Goal: Information Seeking & Learning: Compare options

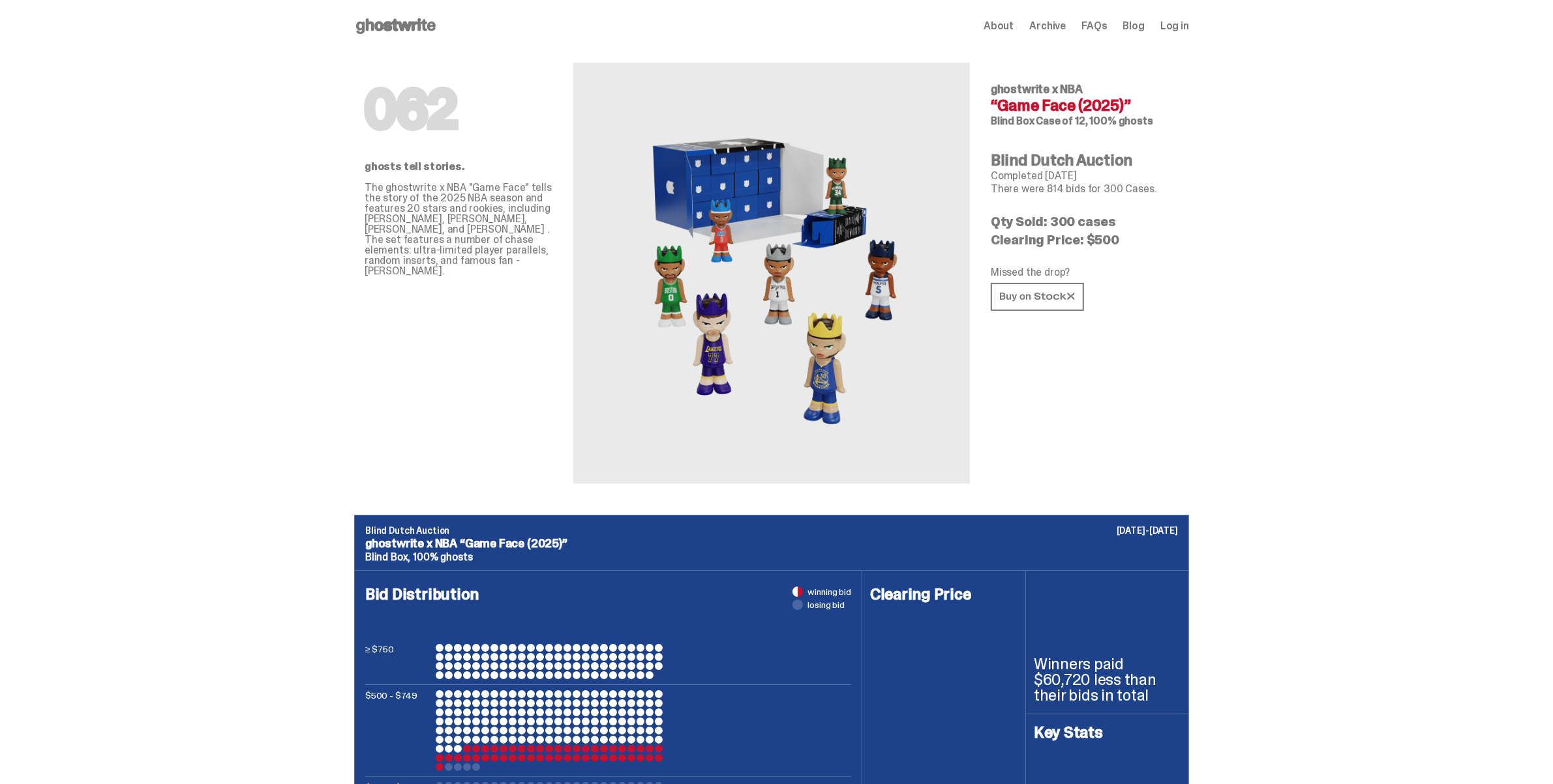
click at [426, 20] on icon at bounding box center [396, 26] width 84 height 20
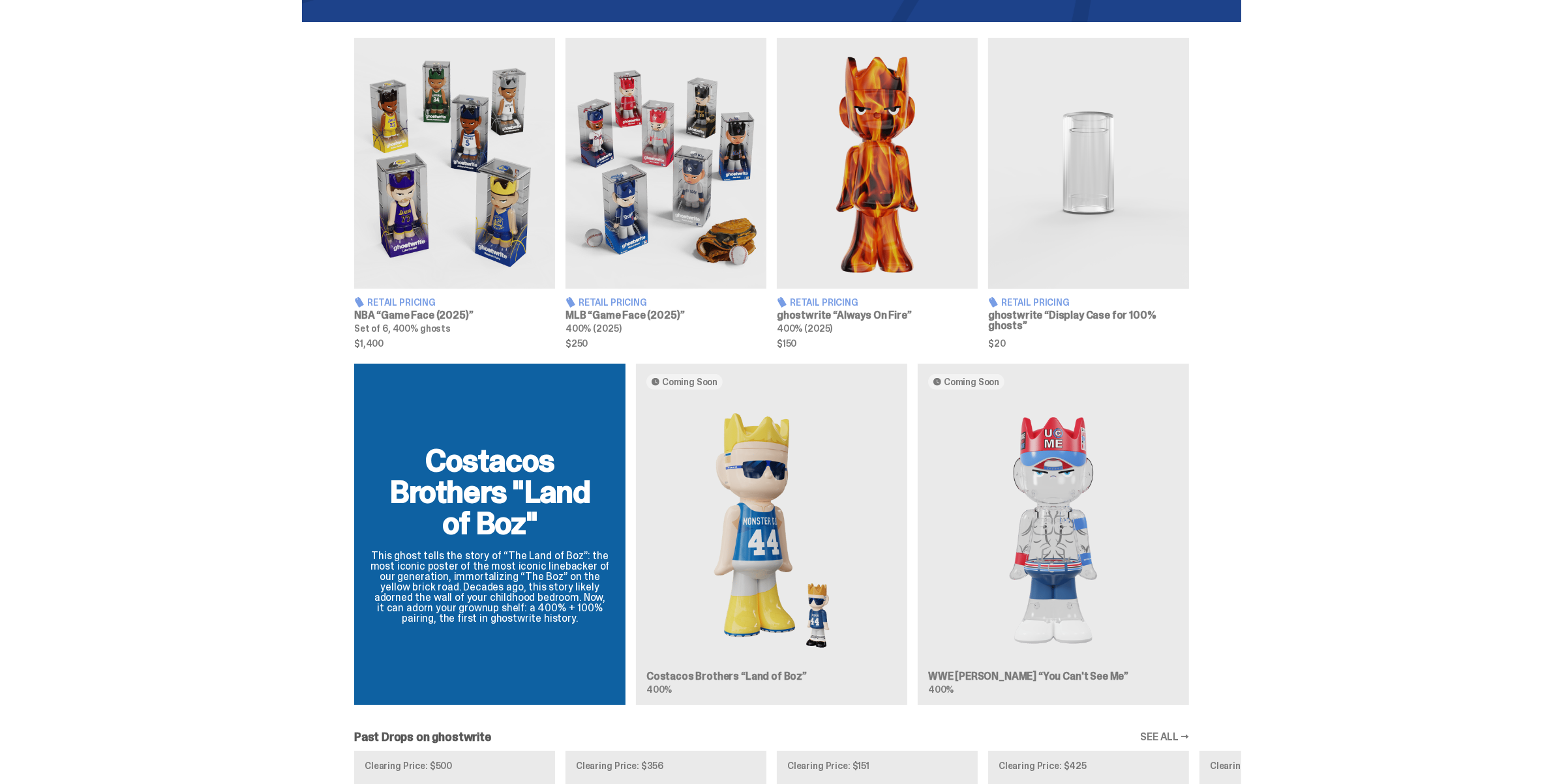
scroll to position [438, 0]
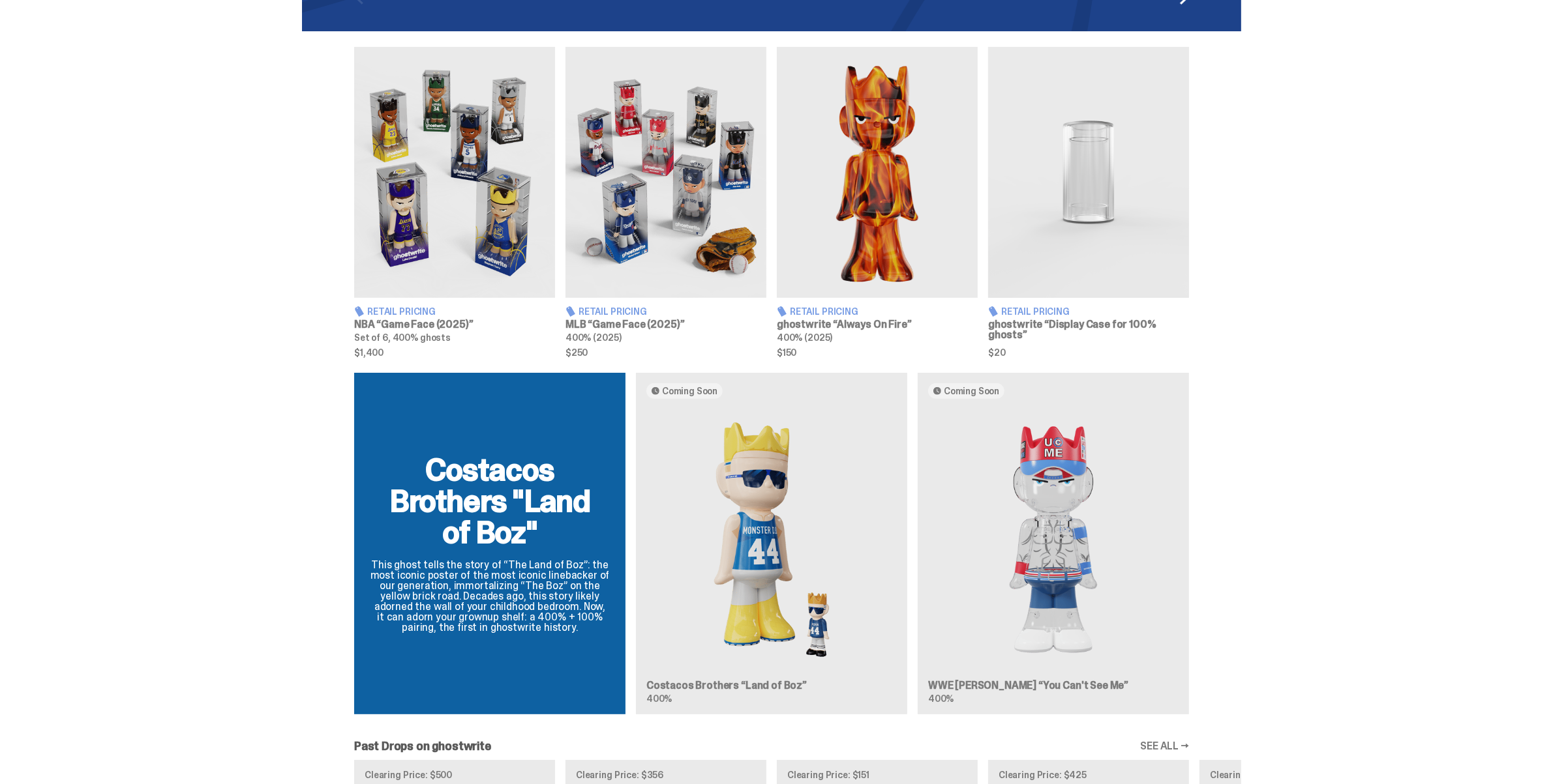
click at [483, 226] on img at bounding box center [454, 173] width 201 height 251
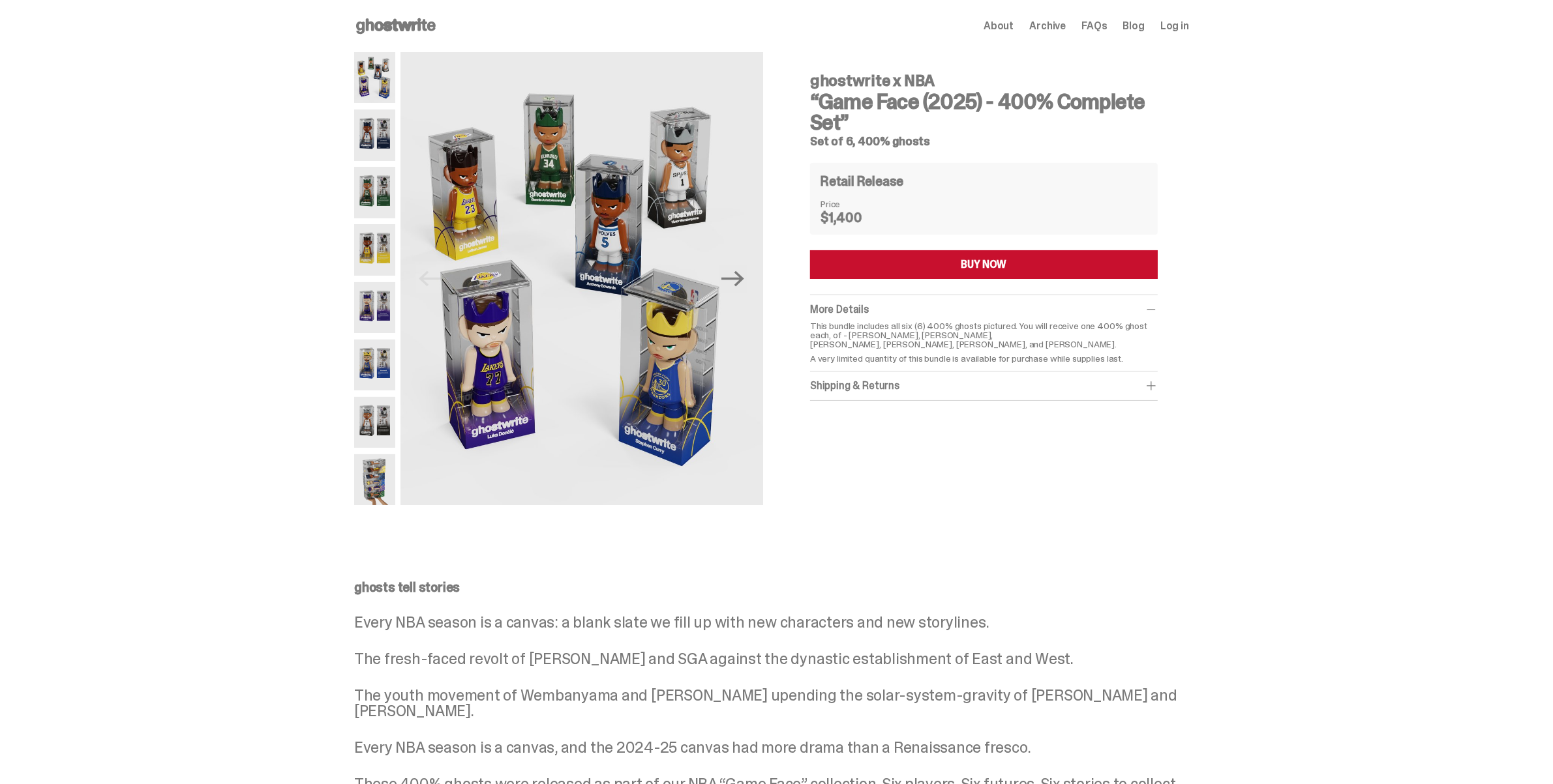
drag, startPoint x: 820, startPoint y: 142, endPoint x: 870, endPoint y: 144, distance: 50.0
click at [870, 144] on h5 "Set of 6, 400% ghosts" at bounding box center [984, 141] width 348 height 12
click at [735, 284] on icon "Next" at bounding box center [732, 278] width 23 height 23
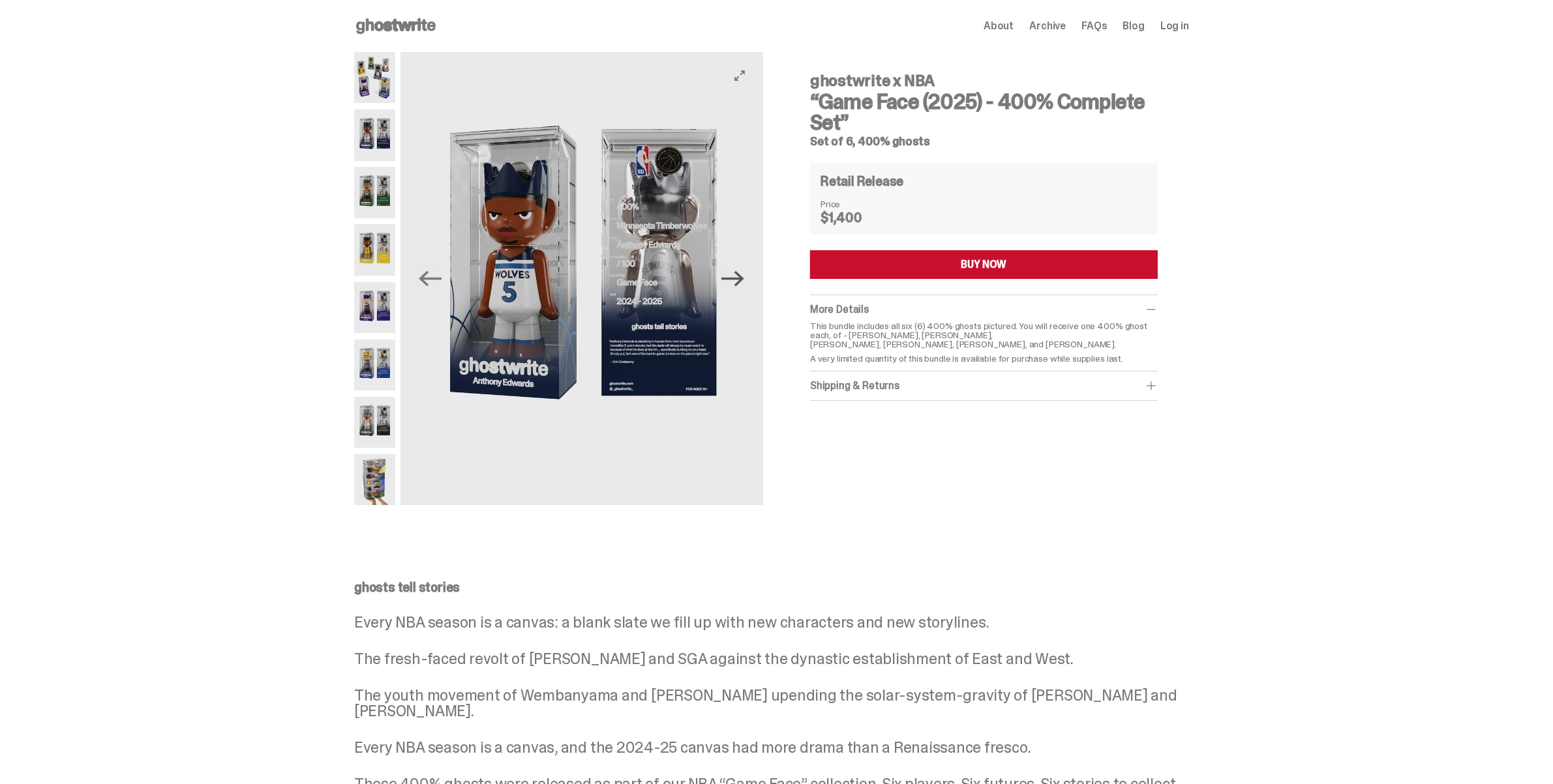
click at [735, 284] on icon "Next" at bounding box center [732, 278] width 23 height 23
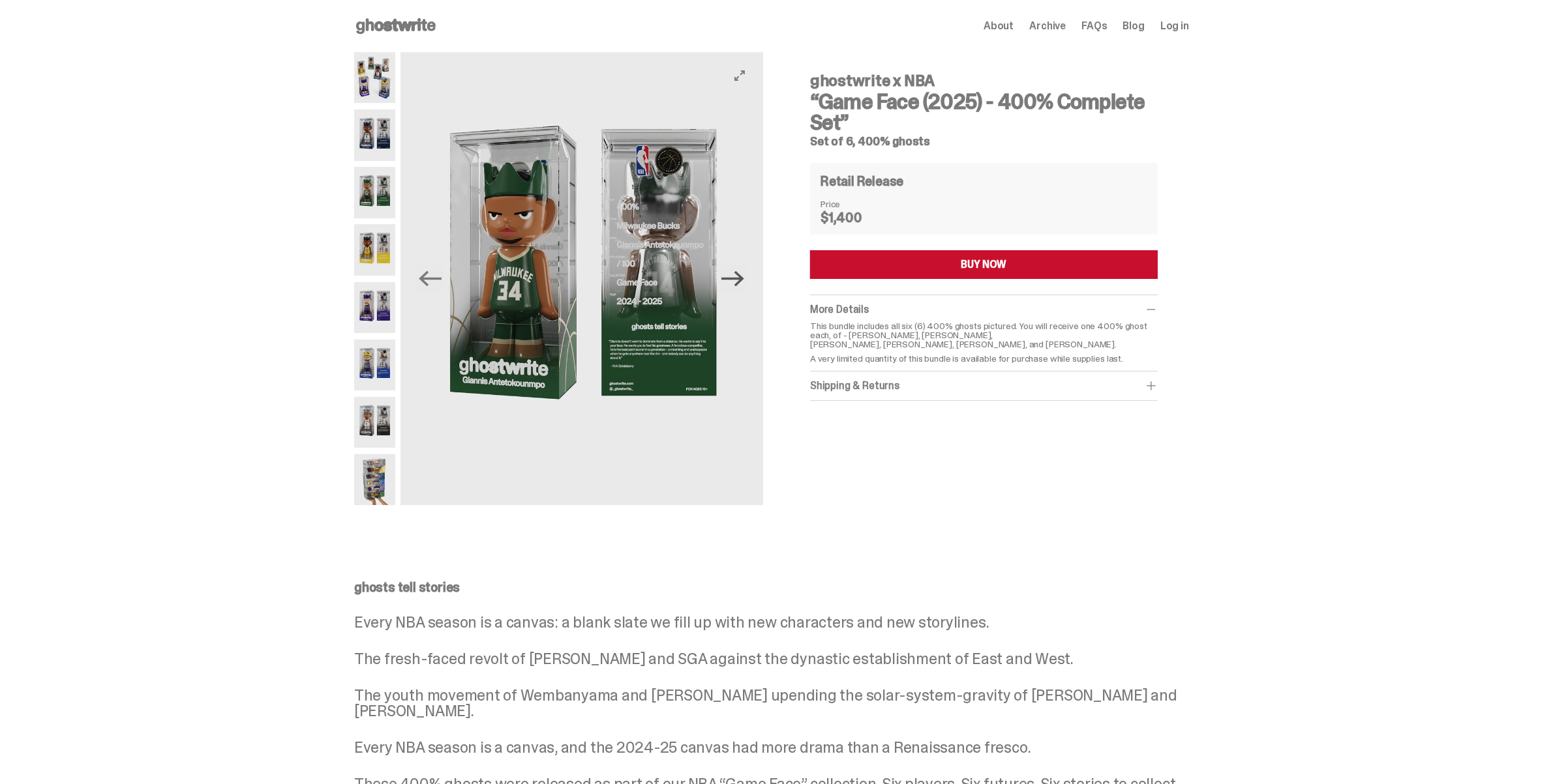
click at [735, 284] on icon "Next" at bounding box center [732, 278] width 23 height 23
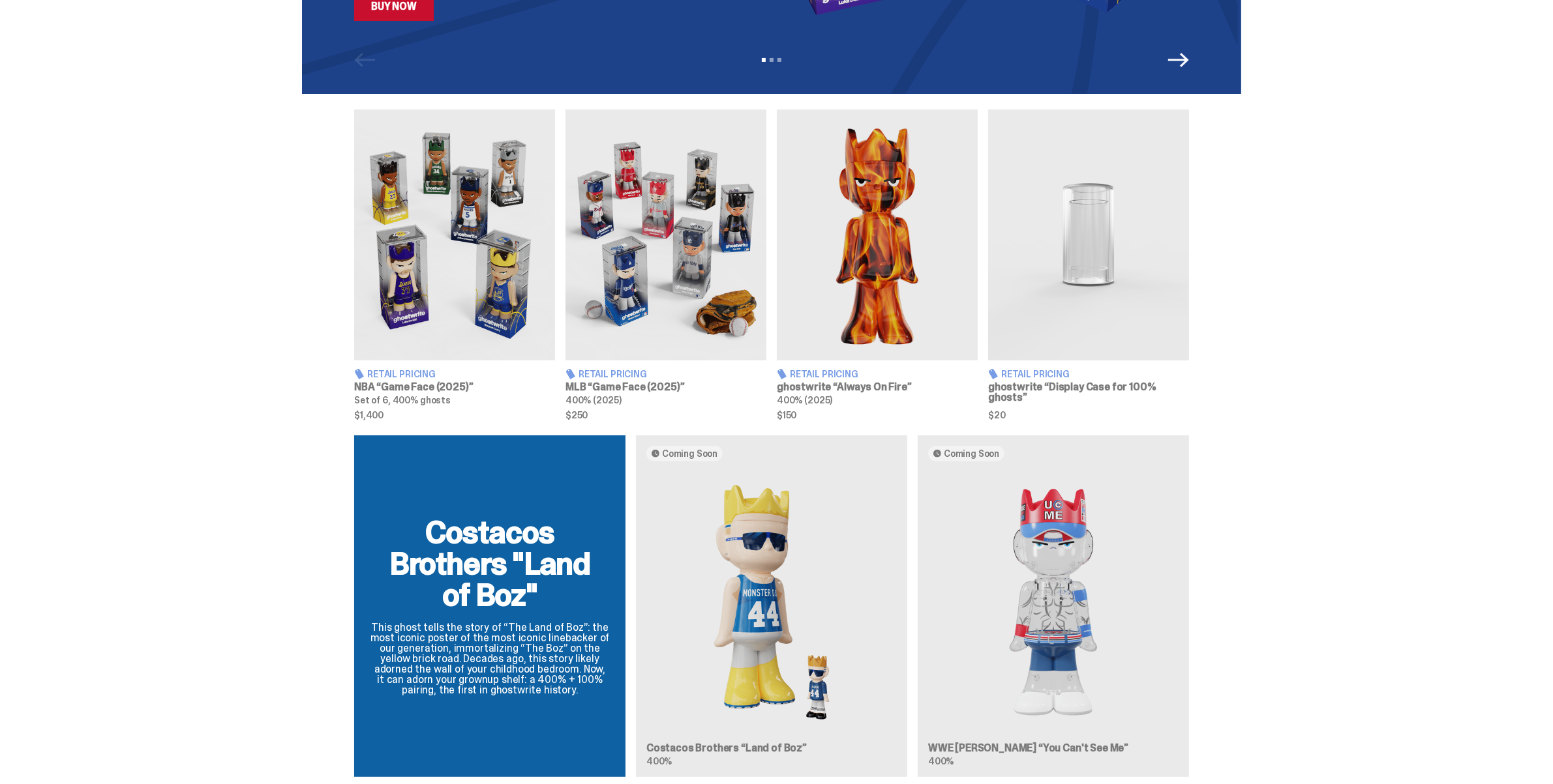
scroll to position [357, 0]
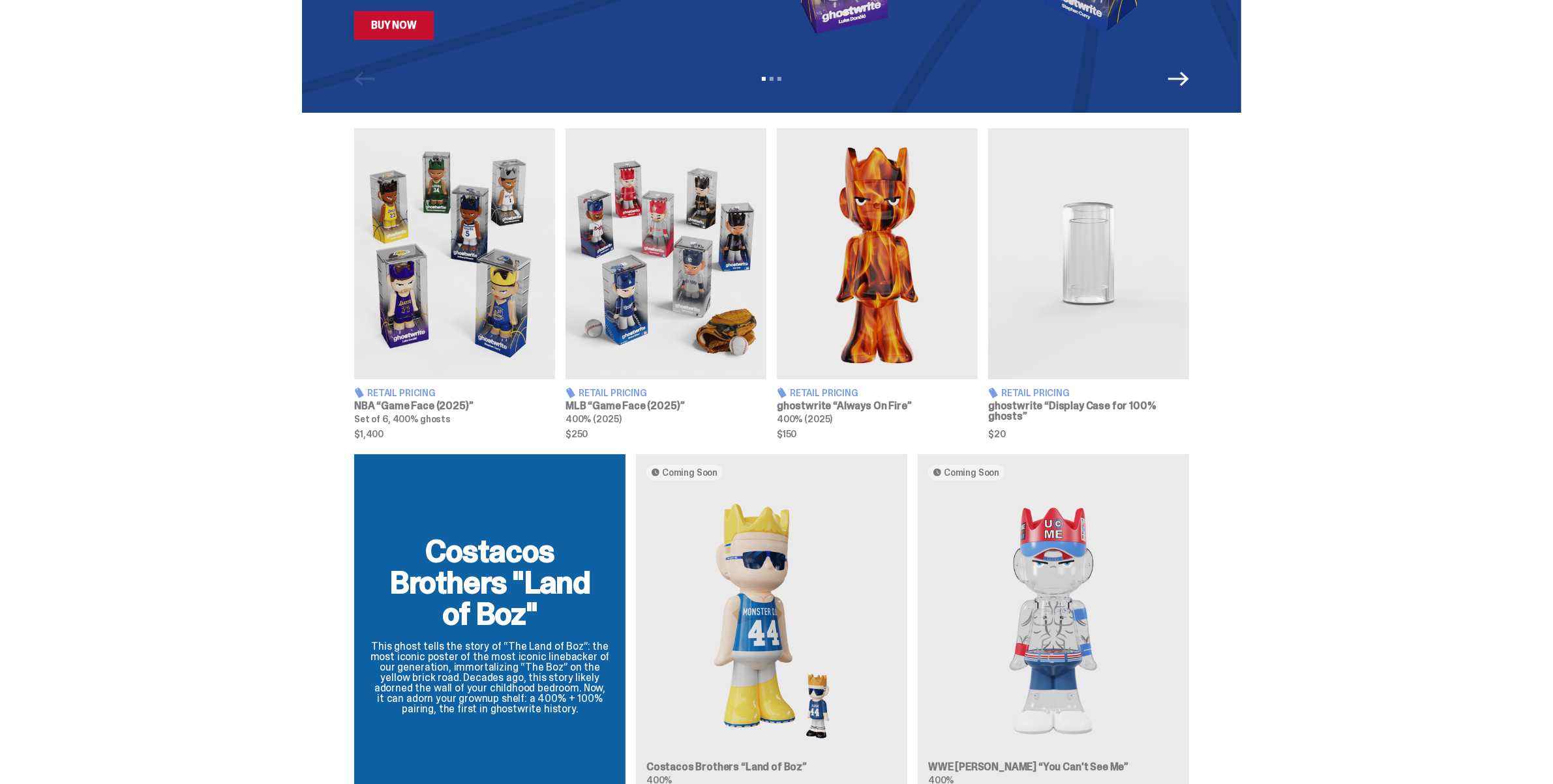
click at [677, 318] on img at bounding box center [665, 254] width 201 height 251
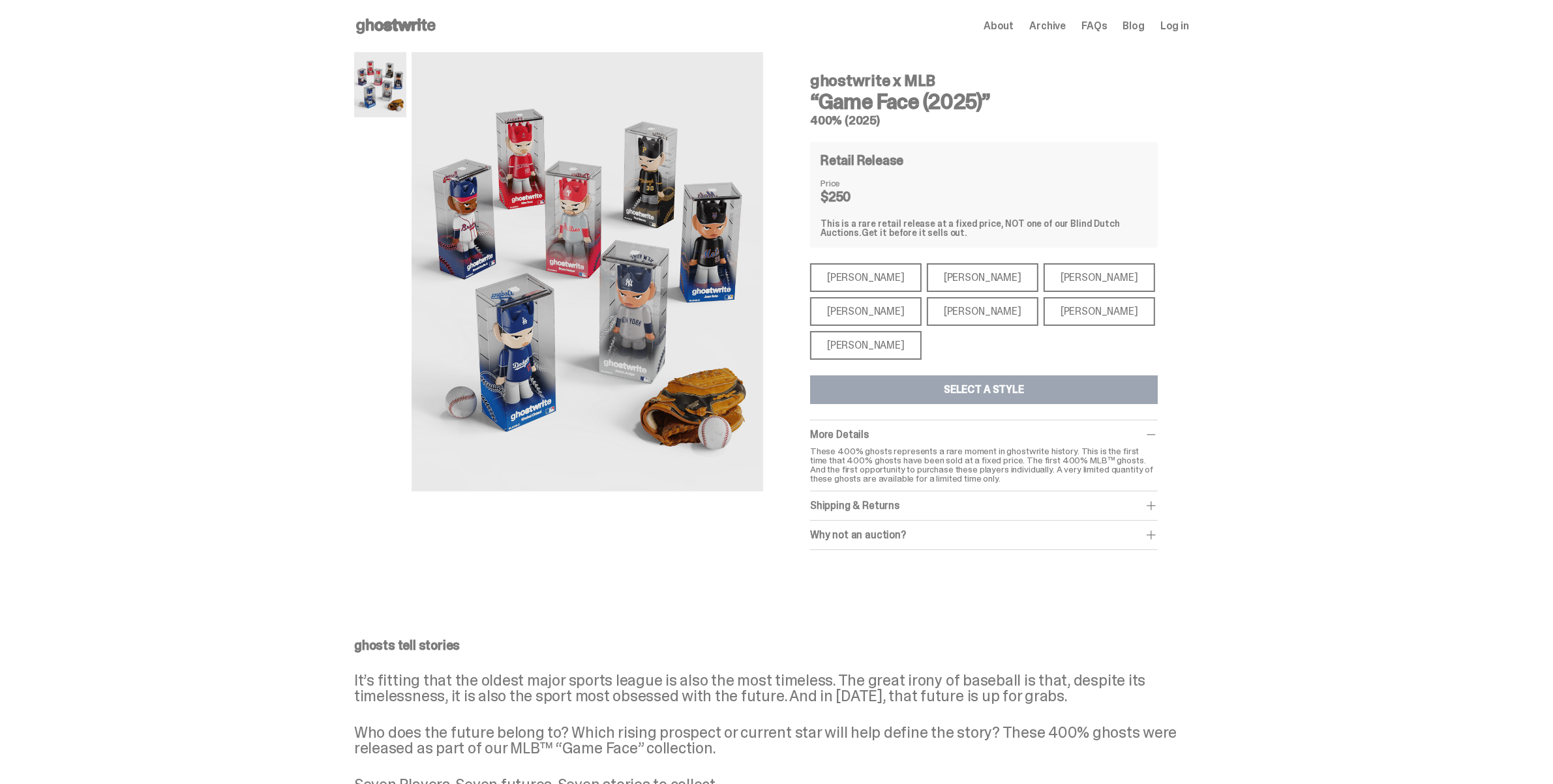
click at [881, 344] on div "[PERSON_NAME]" at bounding box center [866, 345] width 112 height 28
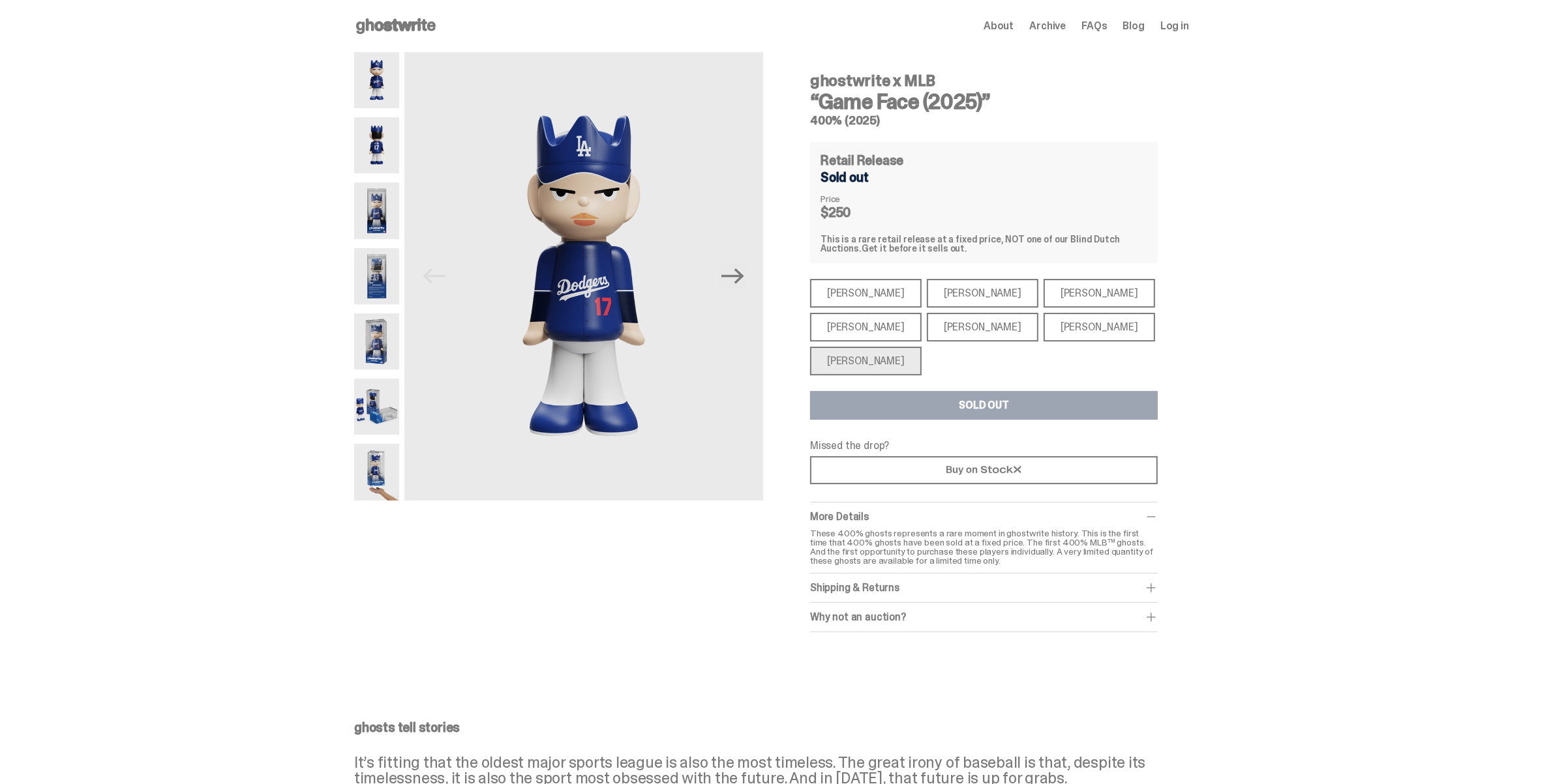
click at [862, 307] on div "[PERSON_NAME] [PERSON_NAME] [PERSON_NAME] [PERSON_NAME] [PERSON_NAME] [PERSON_N…" at bounding box center [984, 327] width 348 height 96
click at [872, 295] on div "[PERSON_NAME]" at bounding box center [866, 293] width 112 height 28
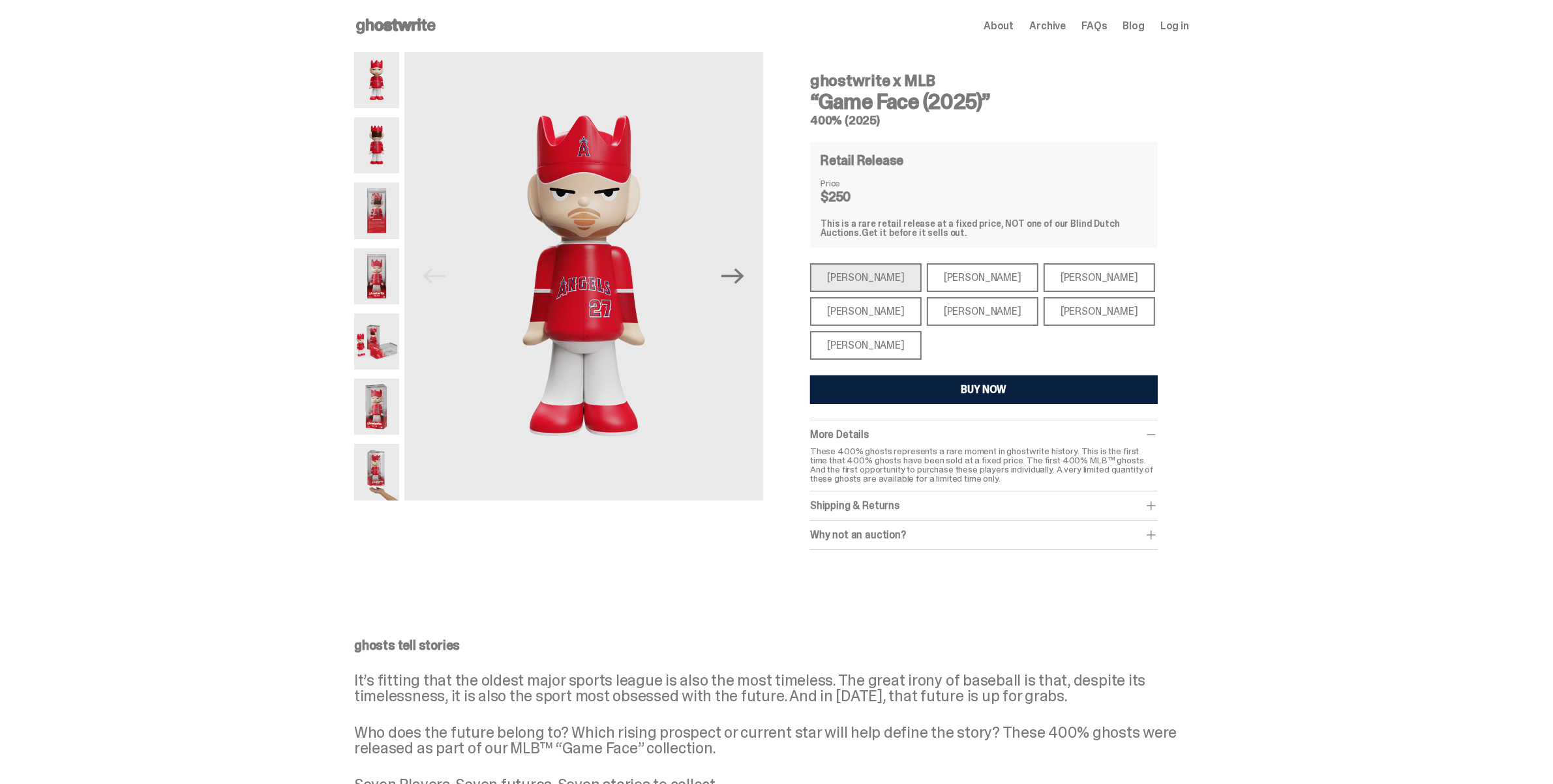
click at [877, 304] on div "[PERSON_NAME]" at bounding box center [866, 311] width 112 height 28
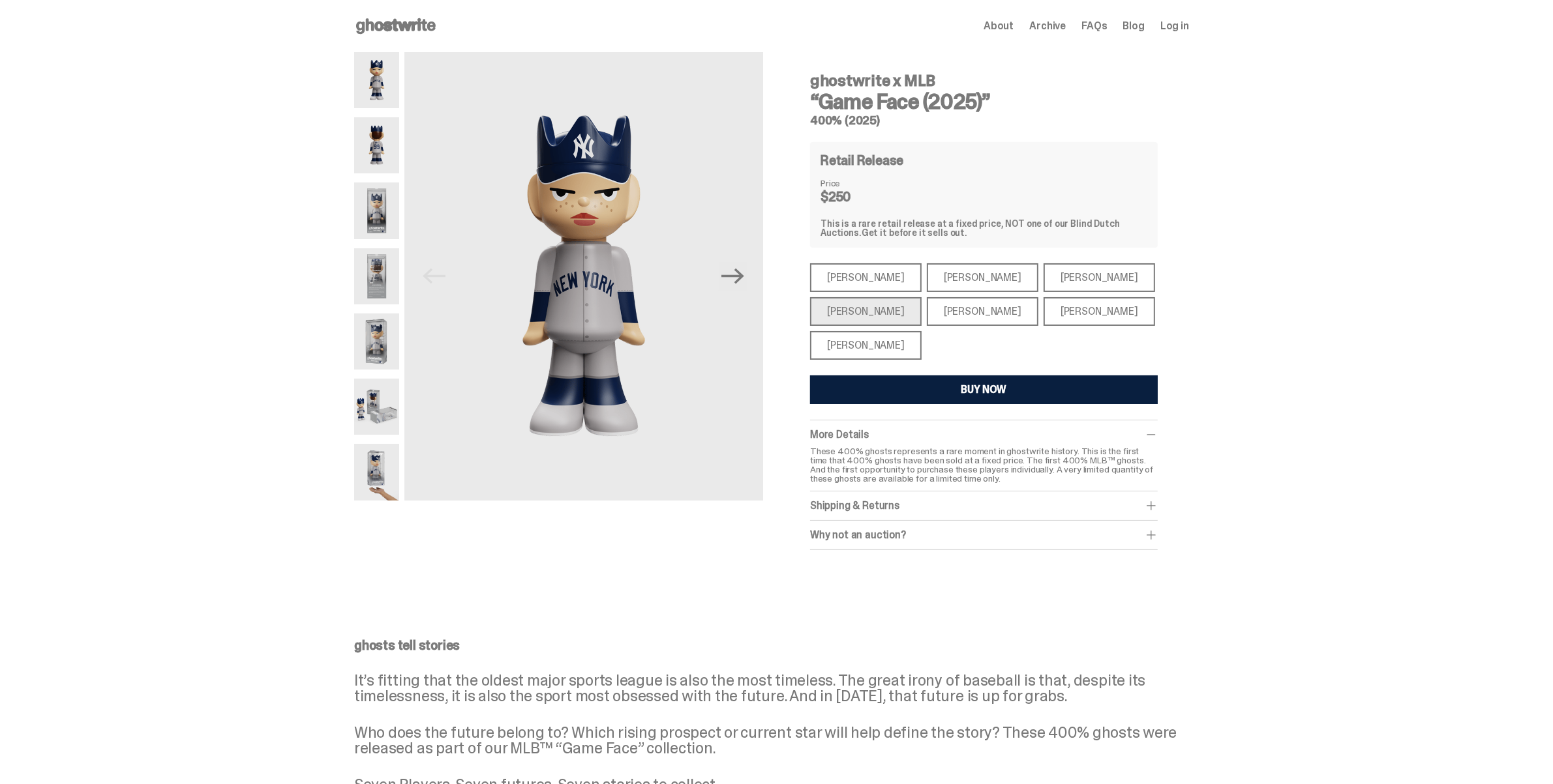
click at [951, 308] on div "[PERSON_NAME]" at bounding box center [983, 311] width 112 height 28
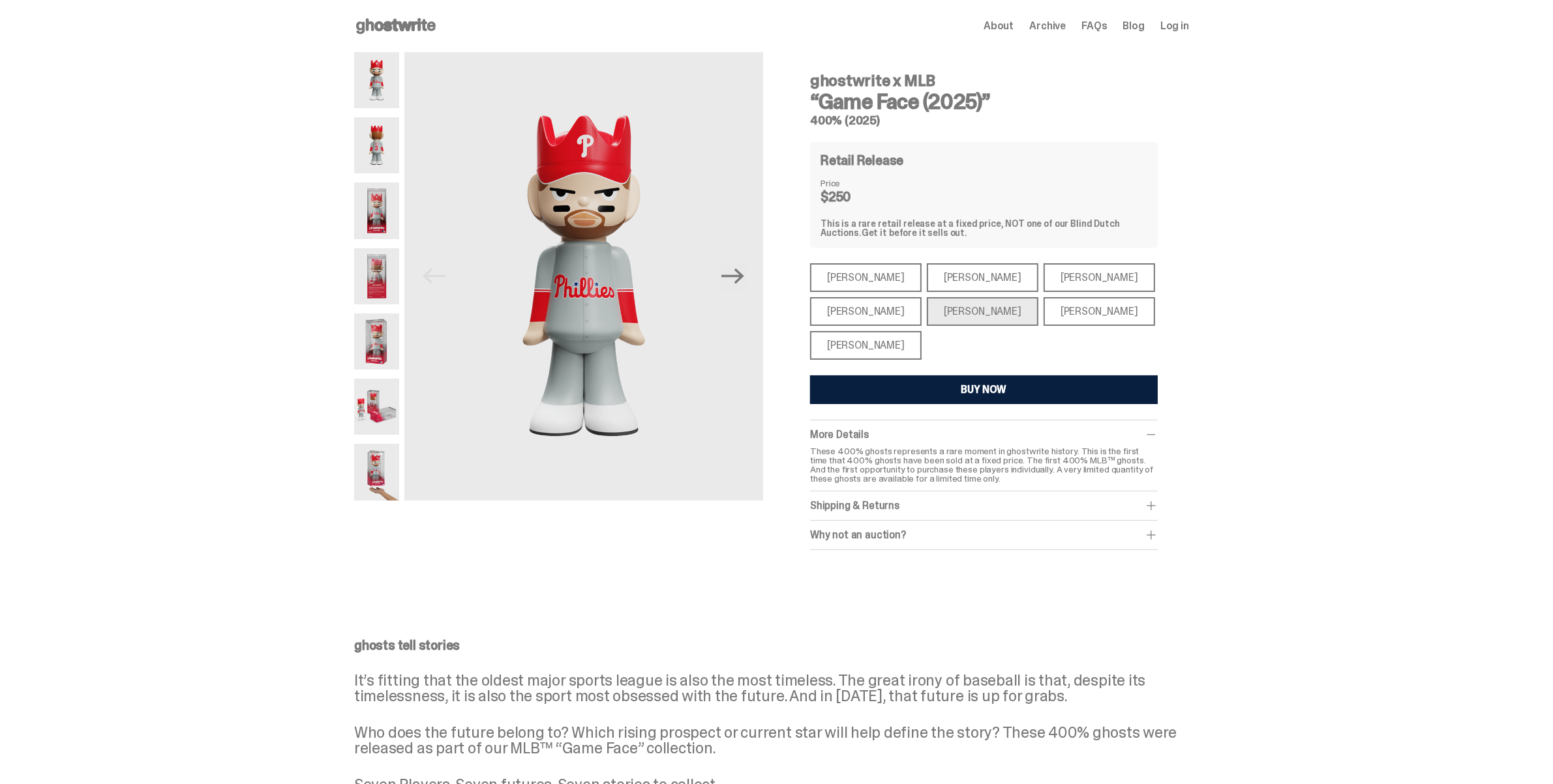
click at [1049, 308] on div "[PERSON_NAME]" at bounding box center [1100, 311] width 112 height 28
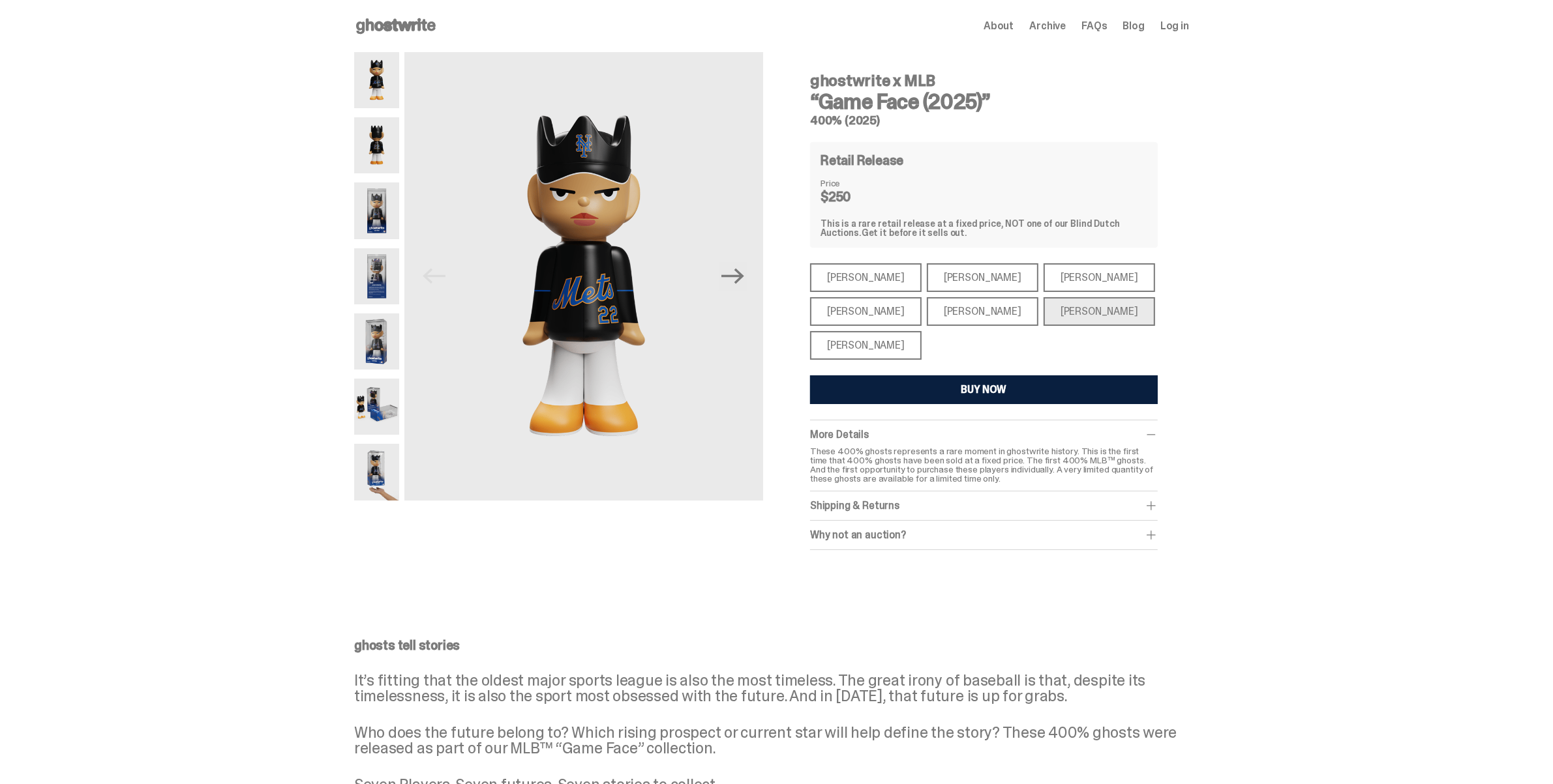
click at [1070, 281] on div "[PERSON_NAME]" at bounding box center [1100, 277] width 112 height 28
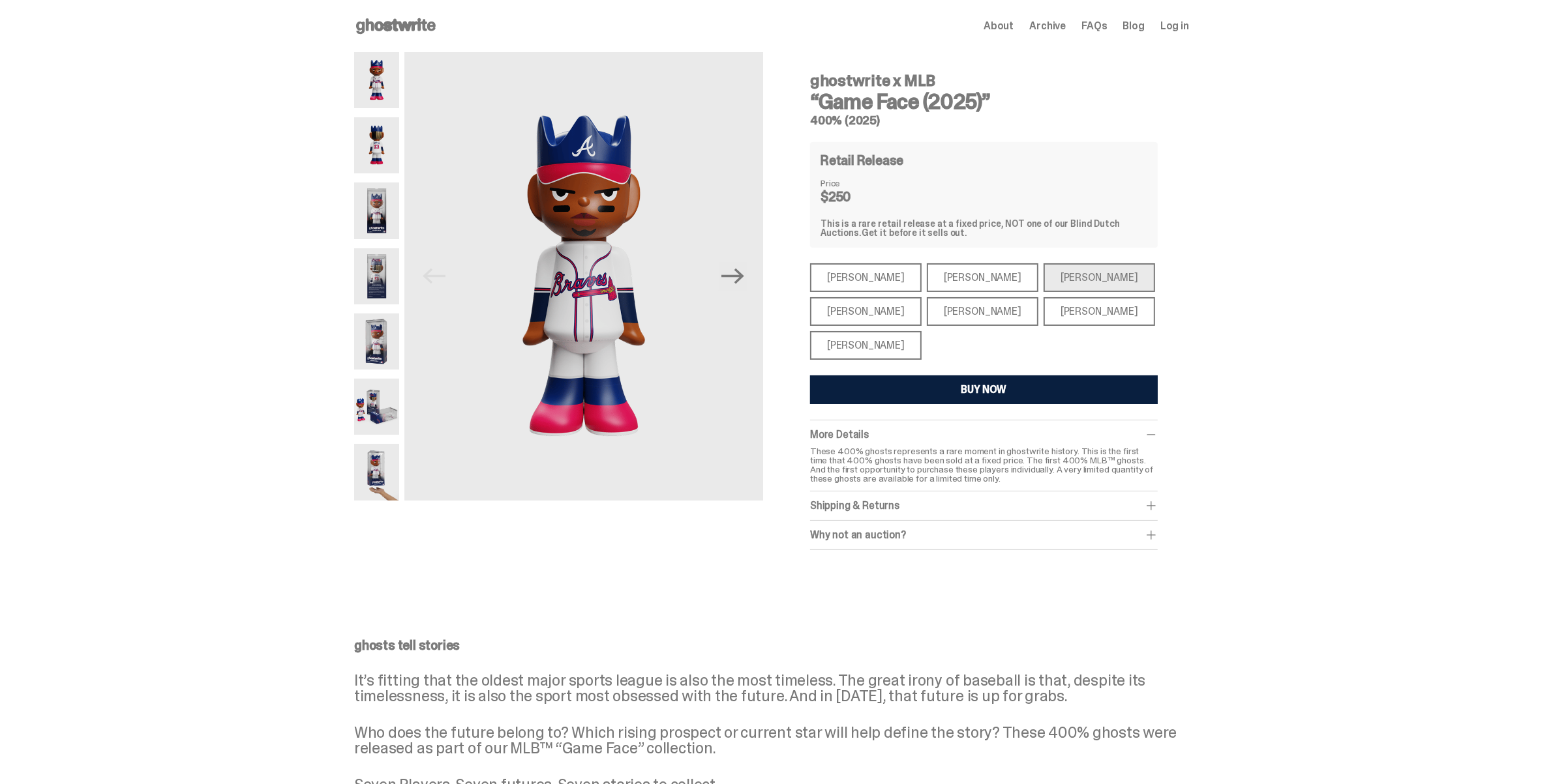
click at [977, 274] on div "[PERSON_NAME]" at bounding box center [983, 277] width 112 height 28
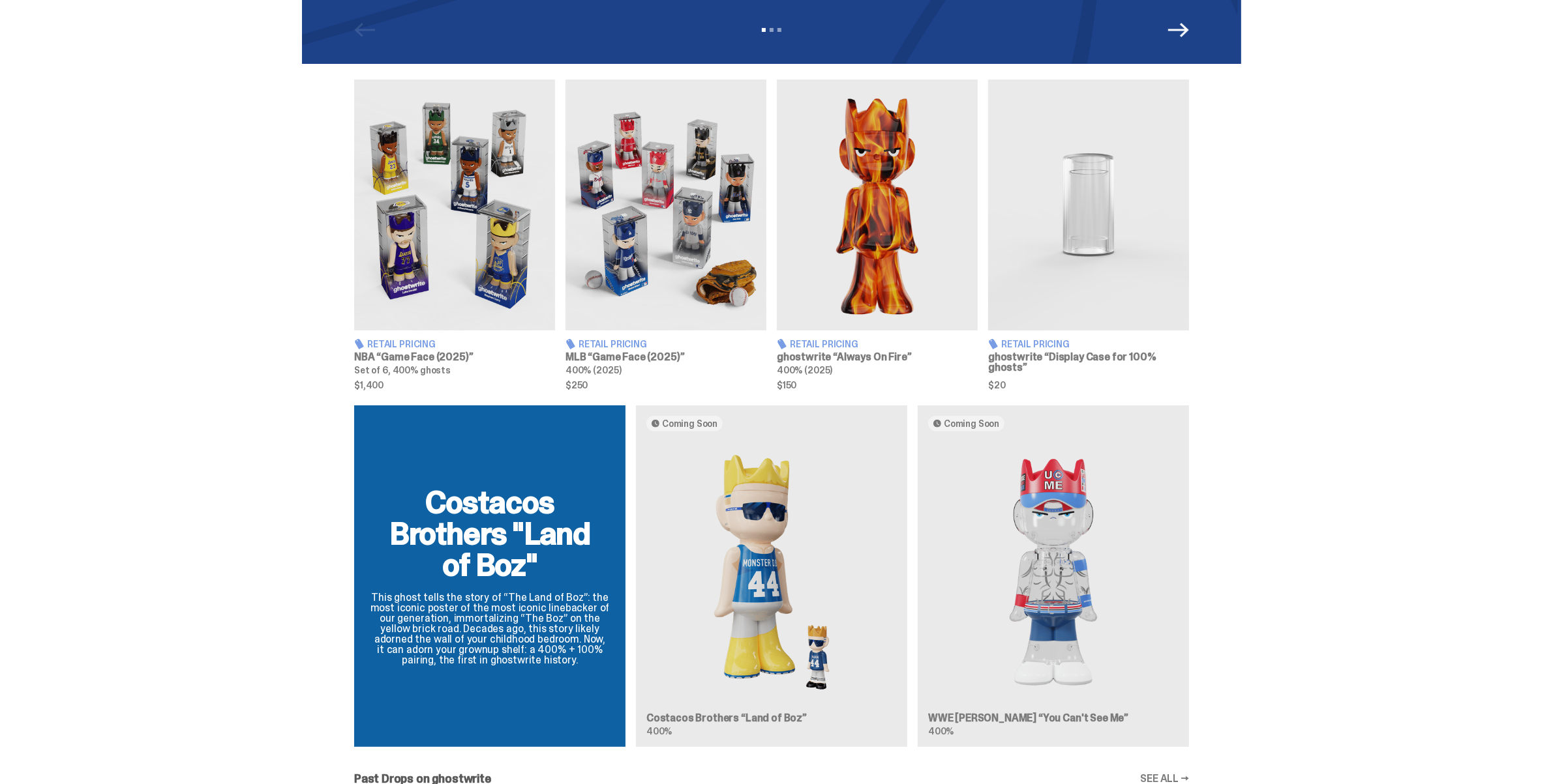
scroll to position [112, 0]
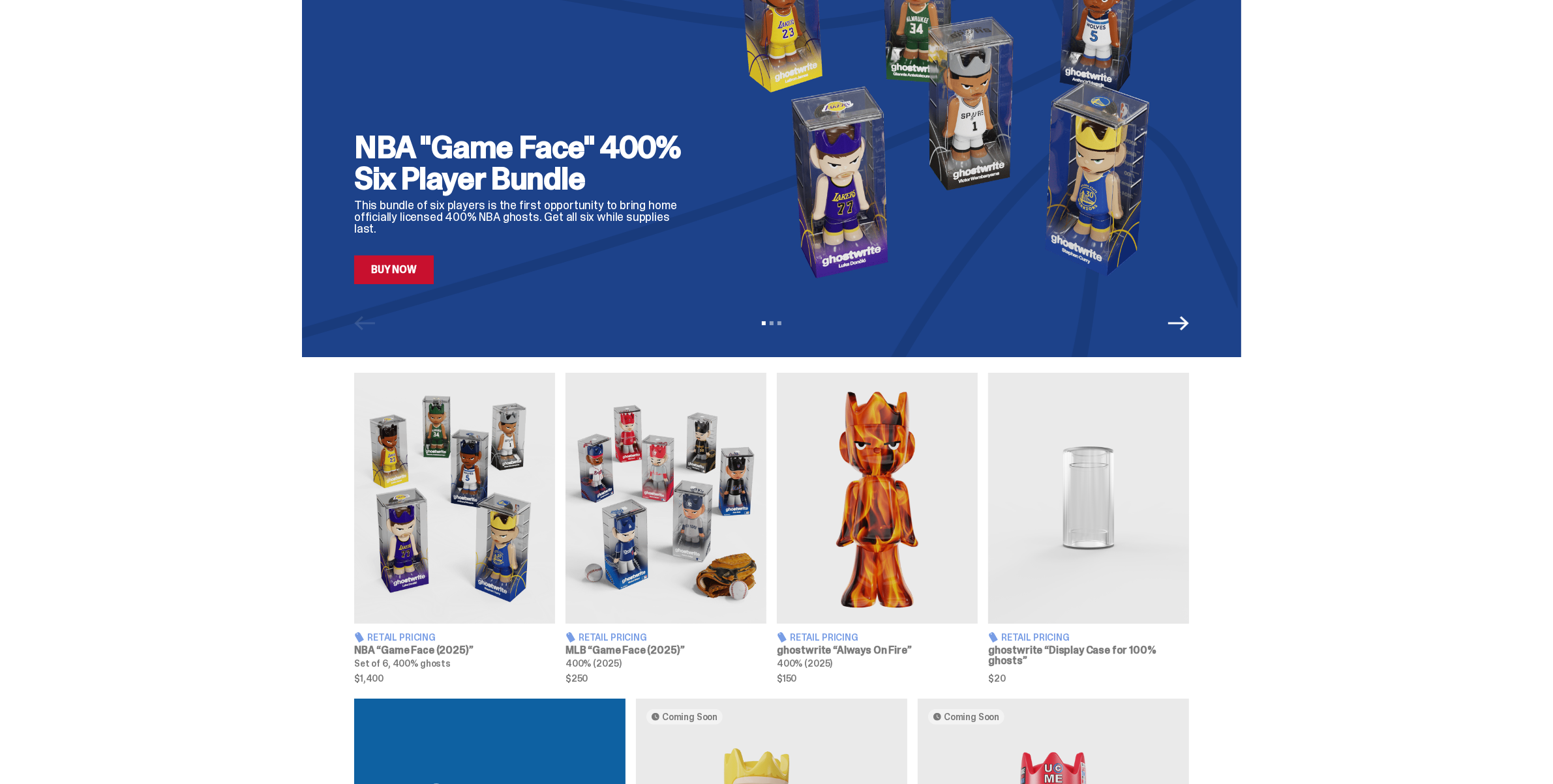
click at [1152, 503] on img at bounding box center [1089, 498] width 201 height 251
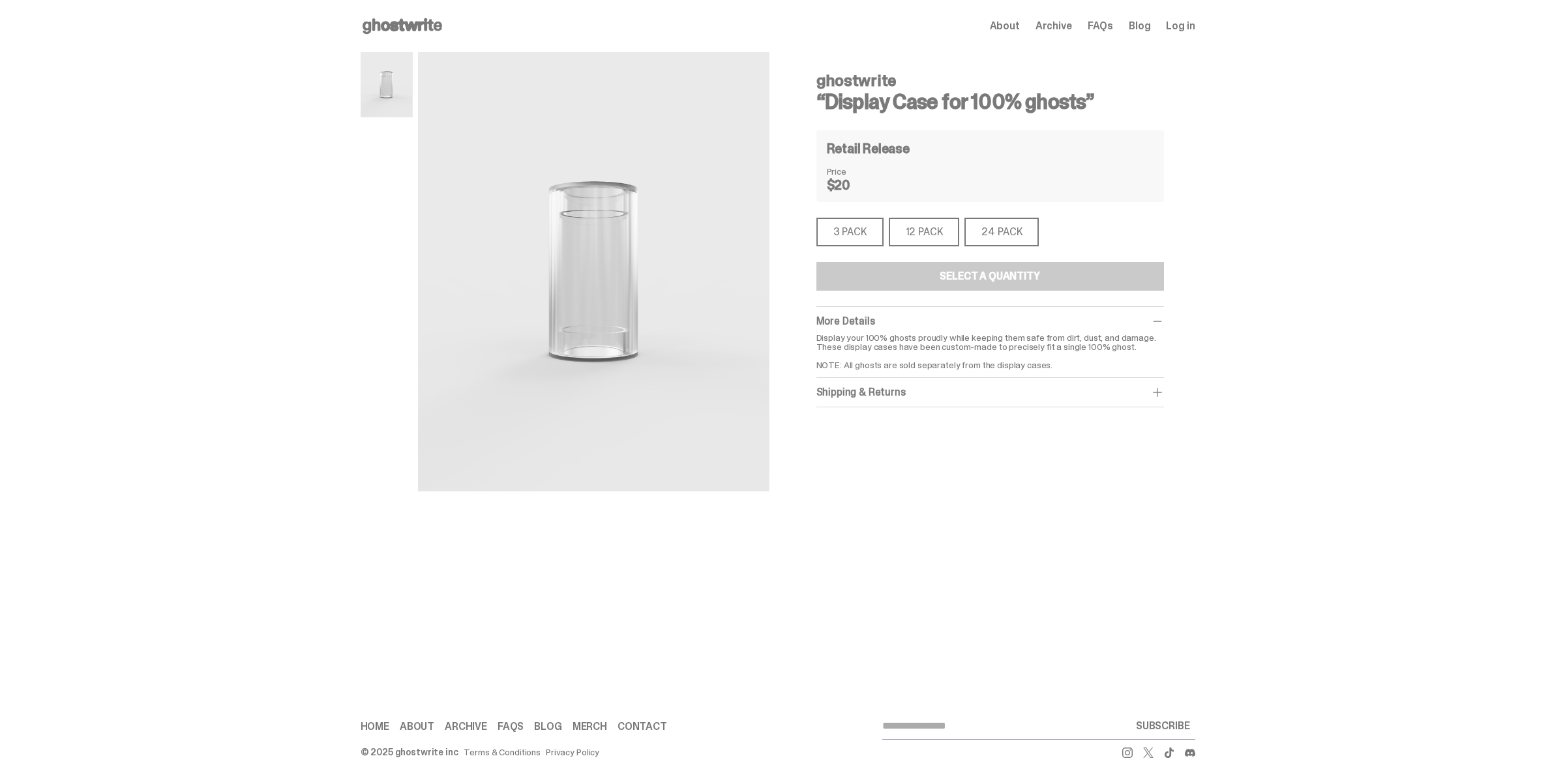
click at [935, 223] on div "12 PACK" at bounding box center [924, 232] width 71 height 28
